Goal: Entertainment & Leisure: Consume media (video, audio)

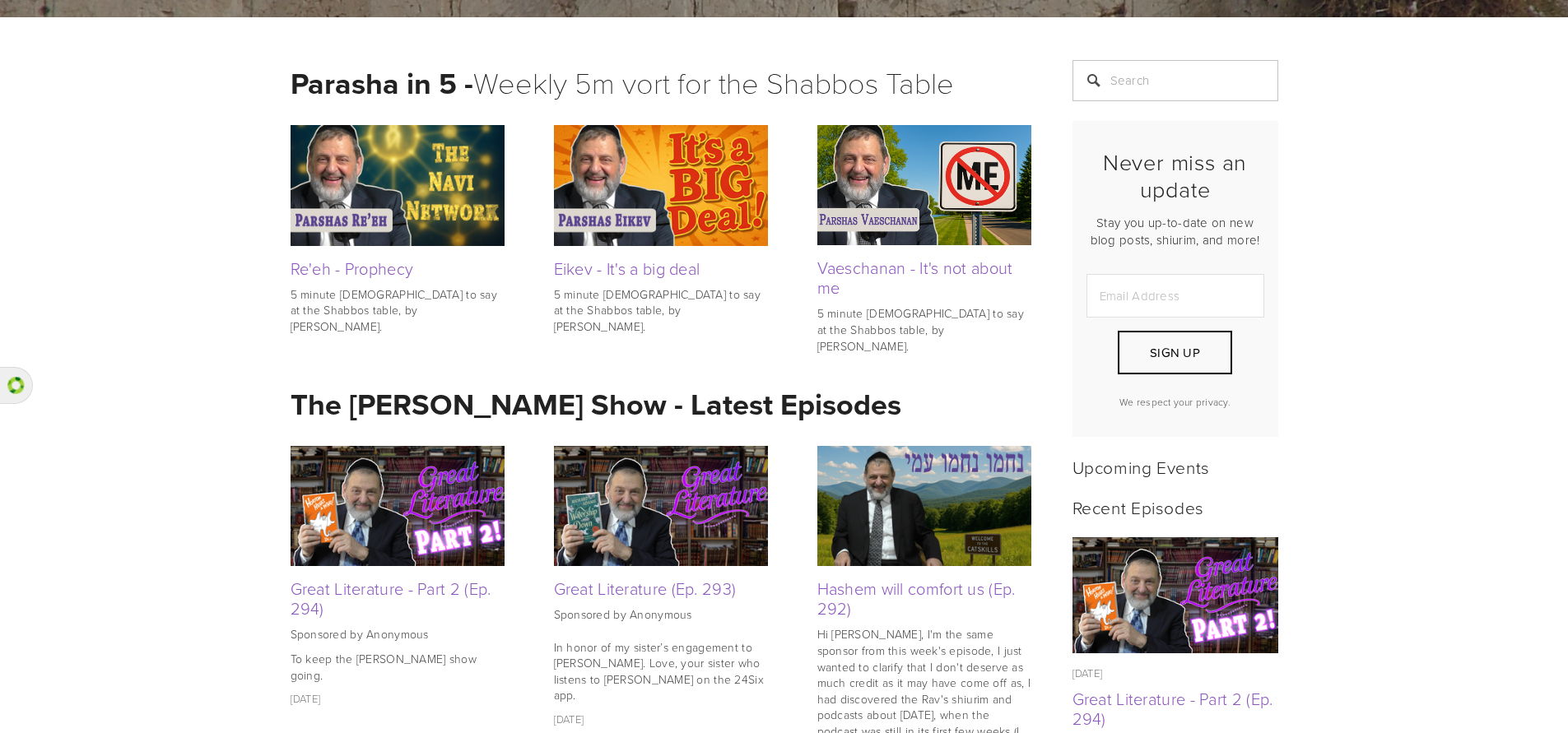
scroll to position [329, 0]
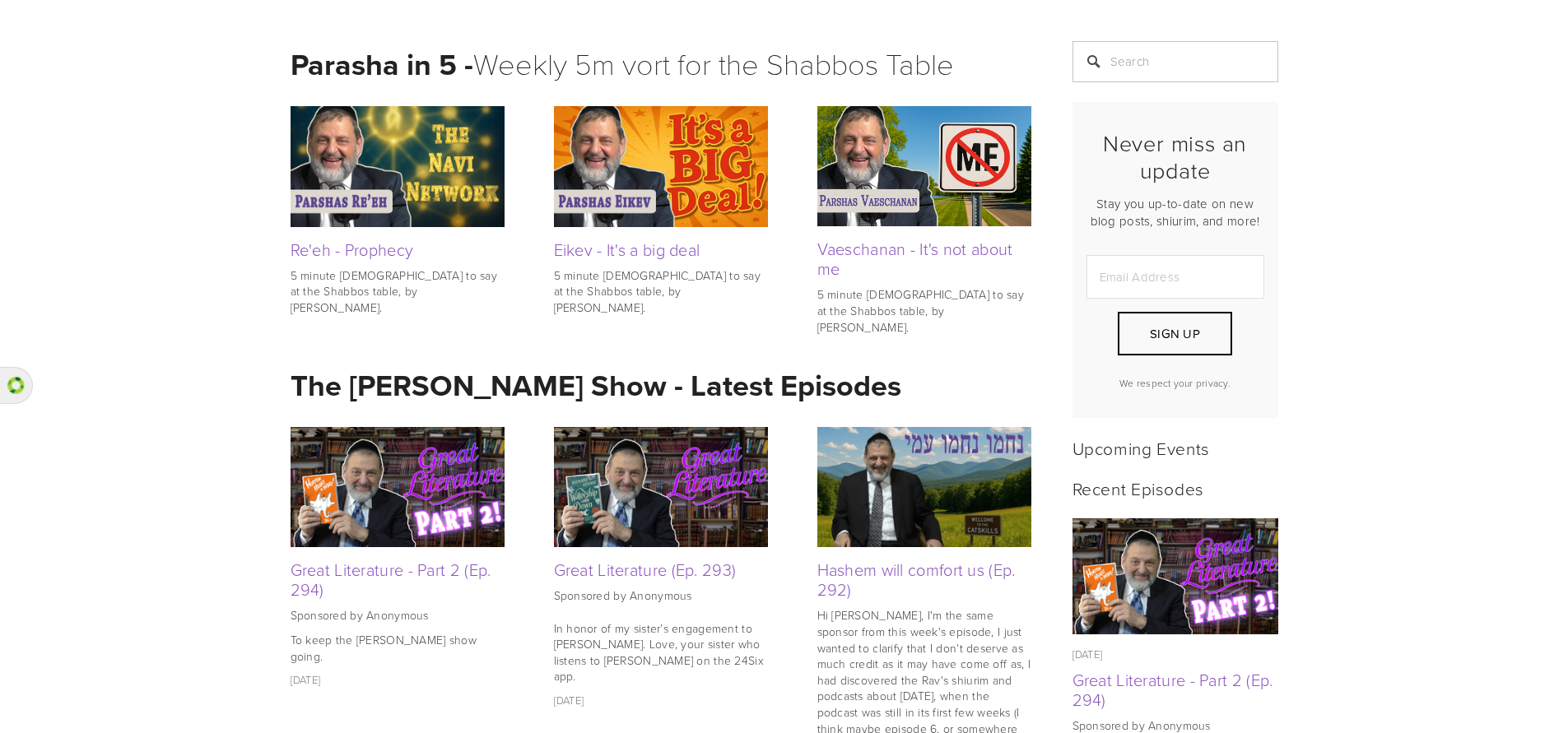
click at [375, 457] on img at bounding box center [397, 487] width 214 height 120
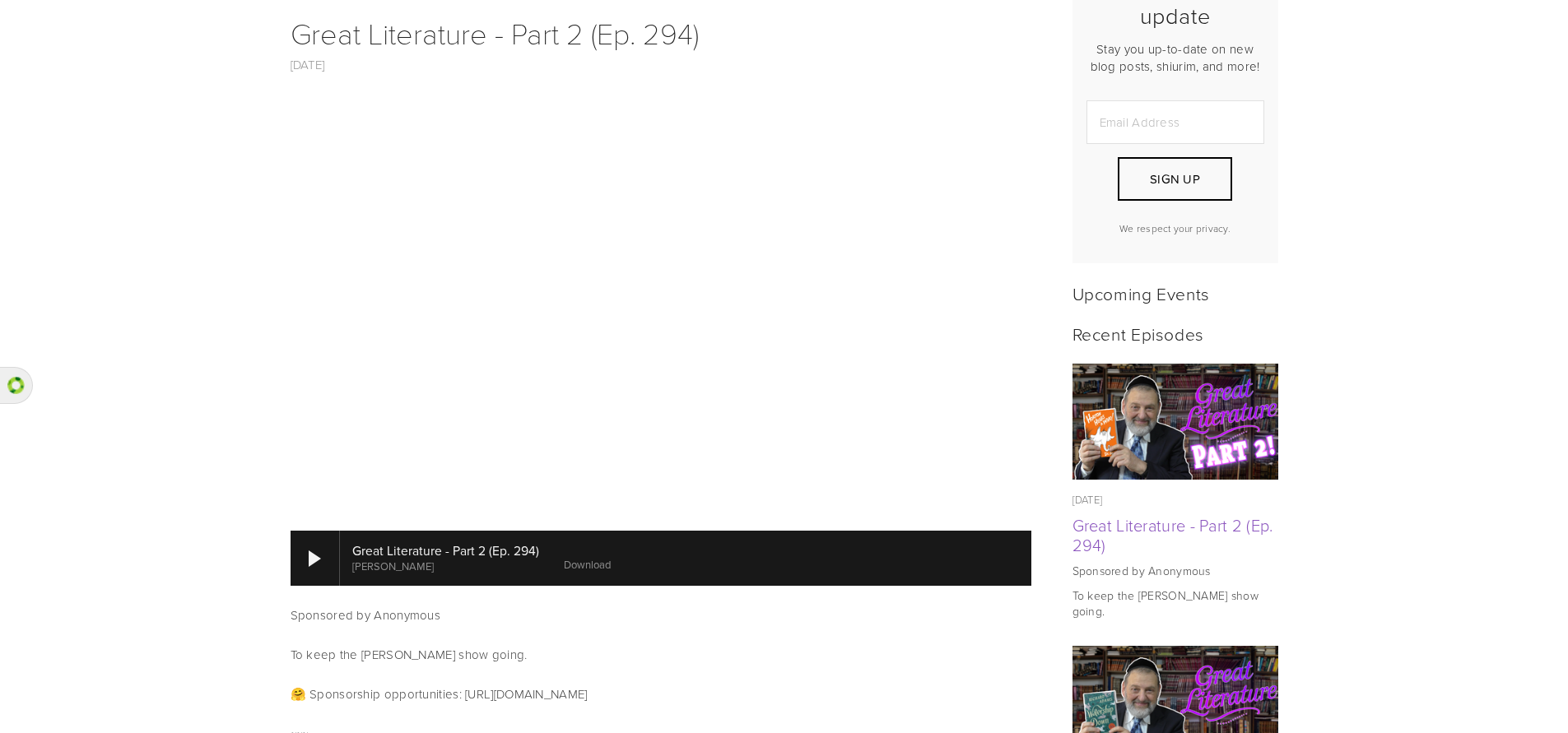
scroll to position [494, 0]
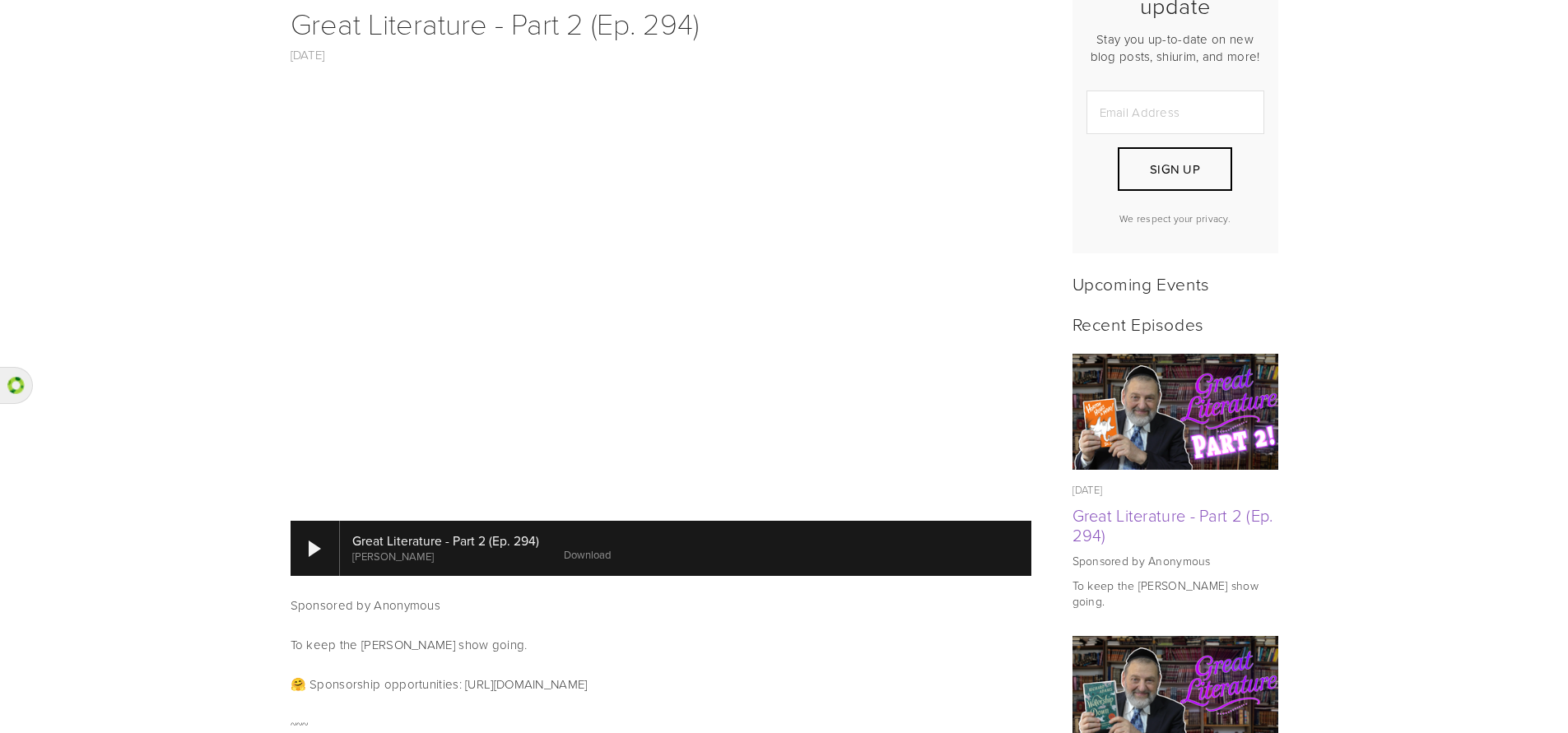
click at [376, 521] on div at bounding box center [686, 548] width 691 height 54
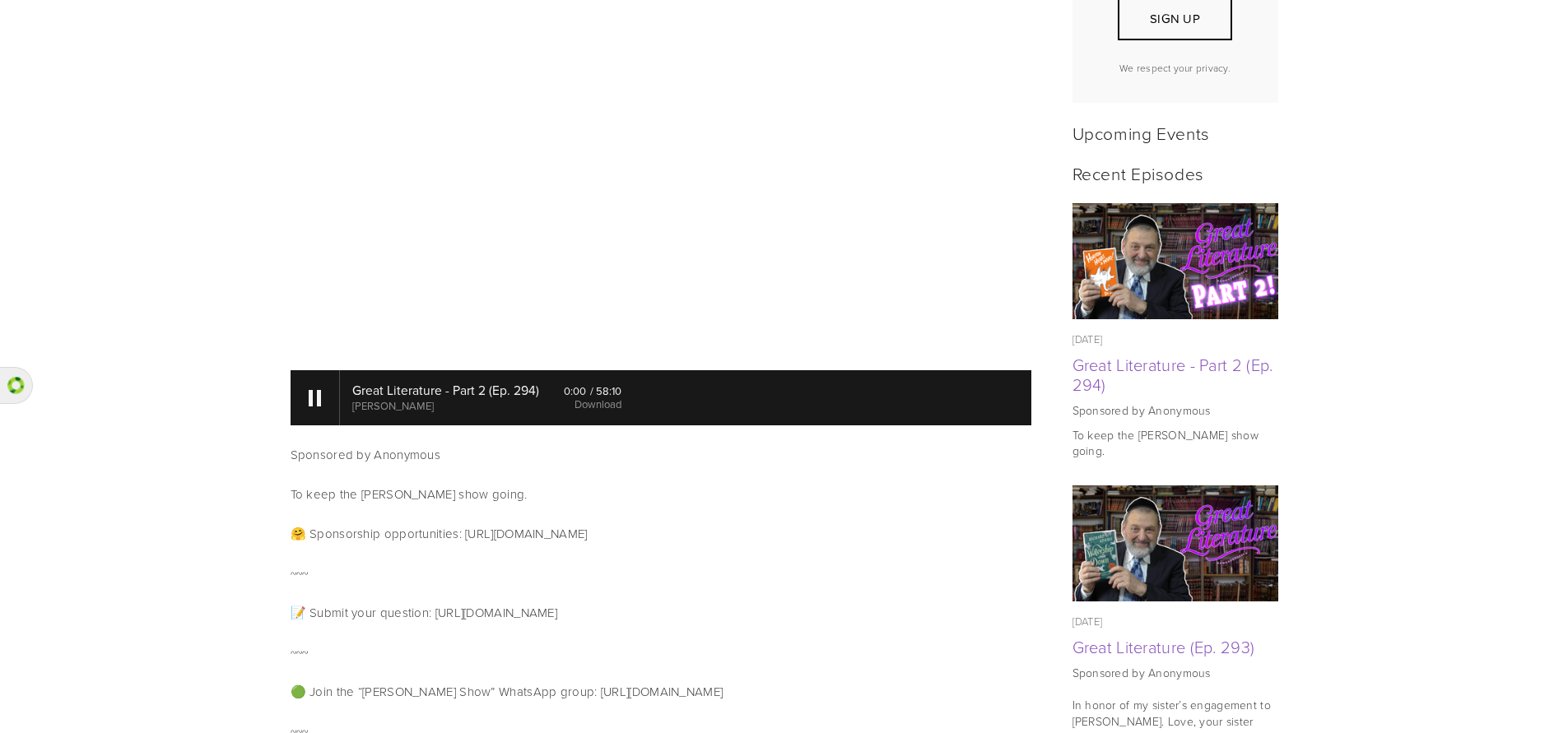
scroll to position [658, 0]
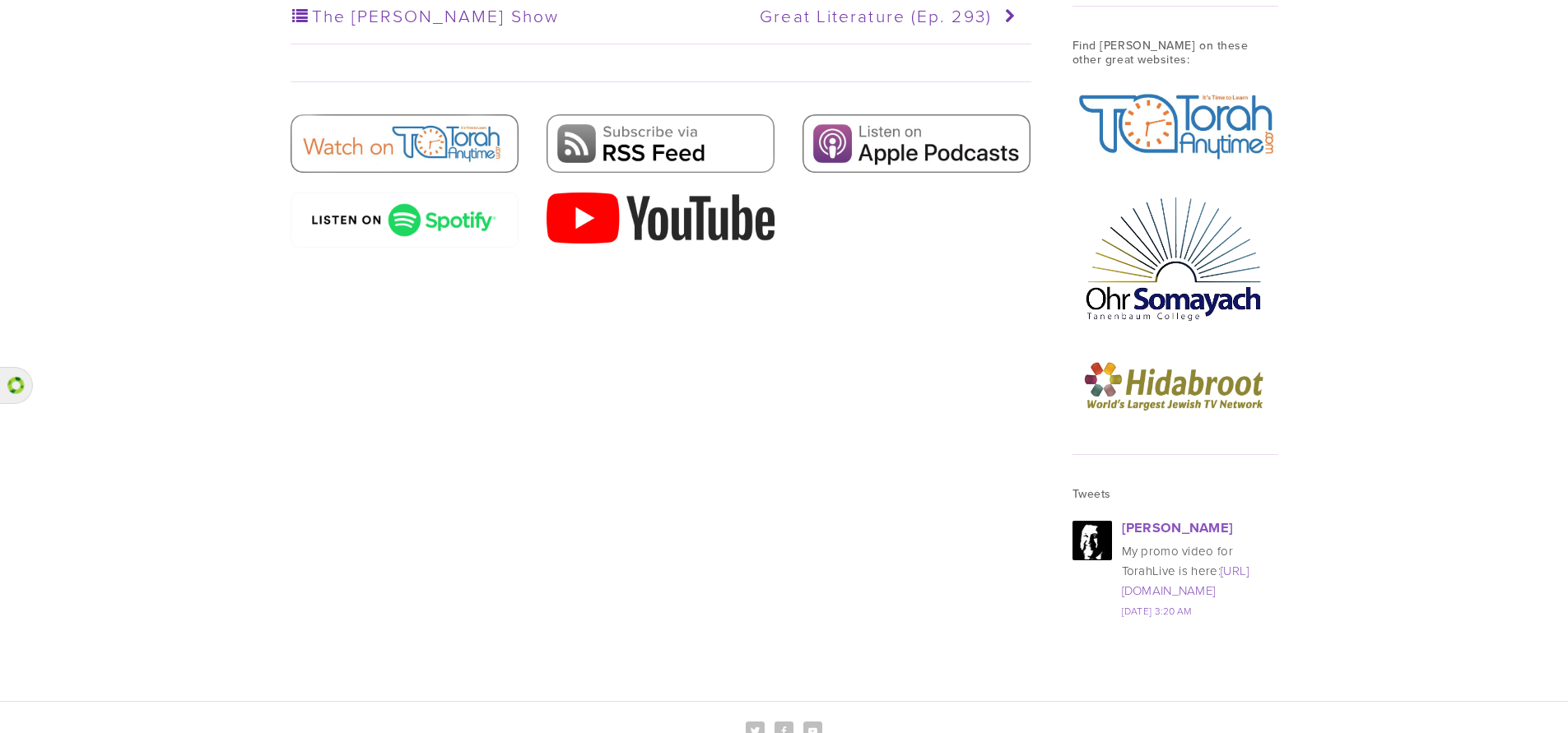
scroll to position [2057, 0]
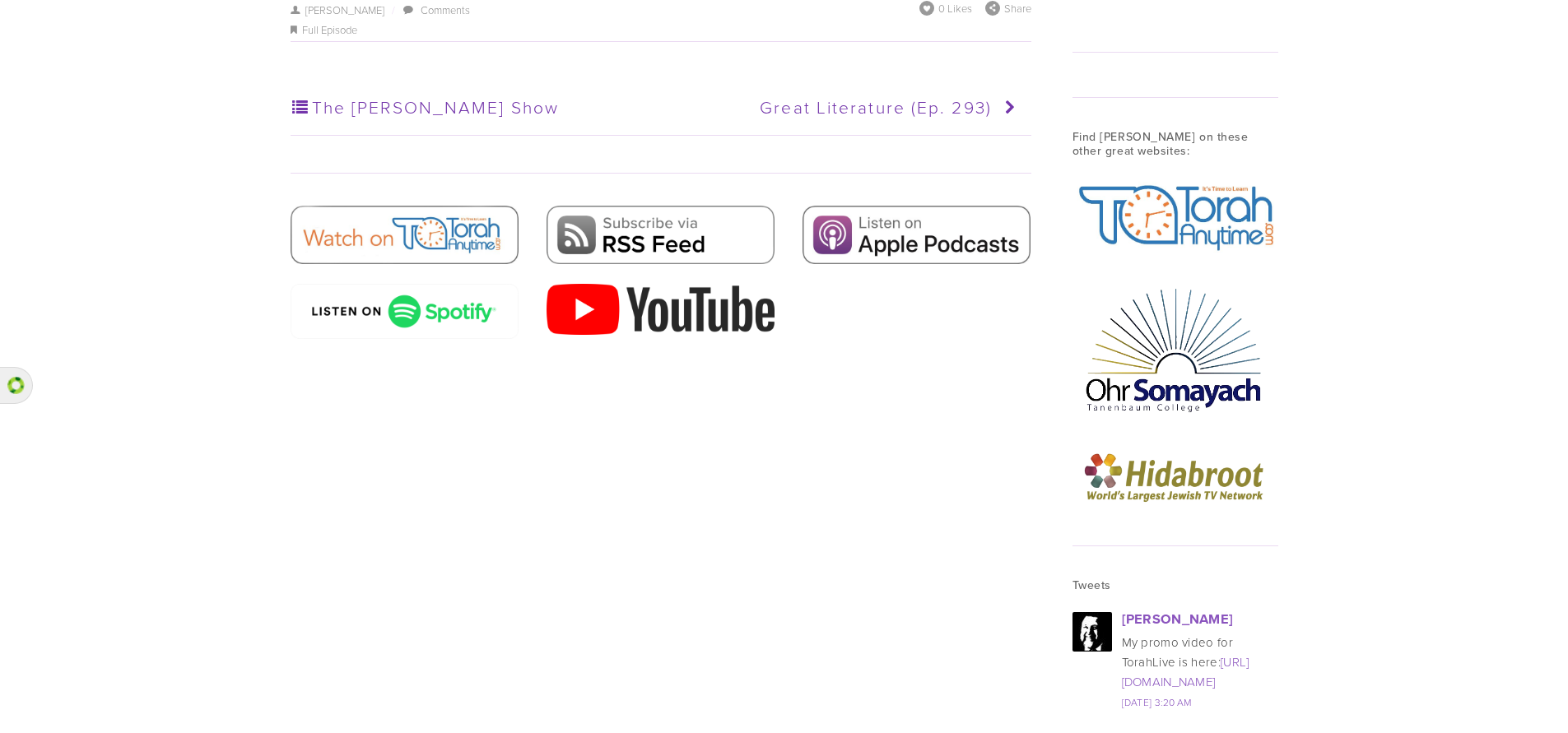
click at [675, 296] on img at bounding box center [660, 309] width 228 height 51
click at [478, 214] on img at bounding box center [404, 235] width 228 height 59
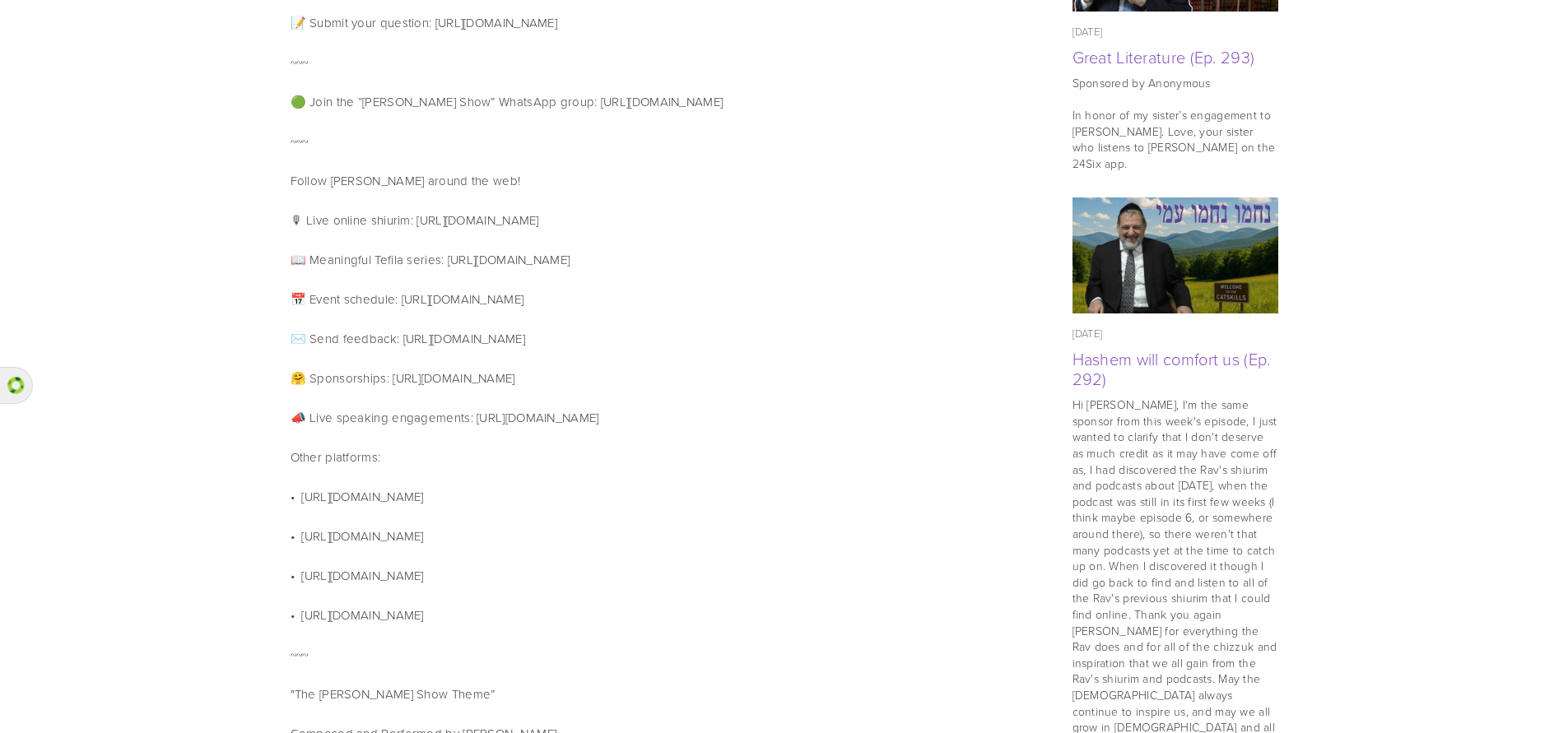
scroll to position [823, 0]
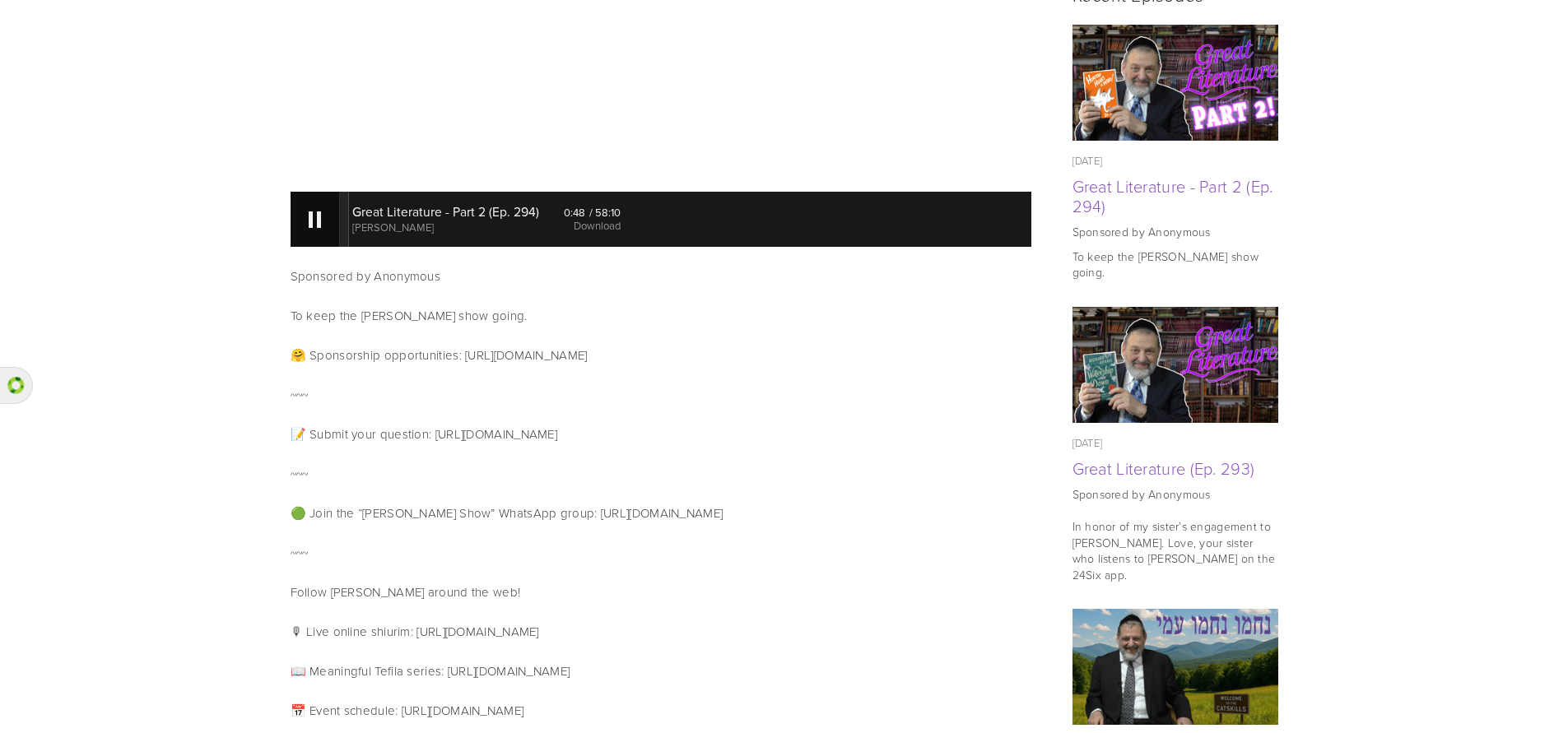
click at [327, 192] on div at bounding box center [314, 219] width 49 height 54
